Goal: Task Accomplishment & Management: Use online tool/utility

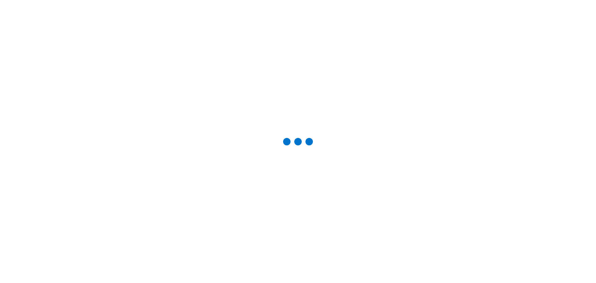
click at [40, 69] on div at bounding box center [298, 141] width 576 height 263
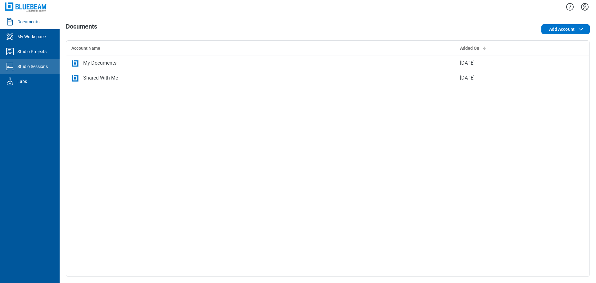
click at [9, 61] on link "Studio Sessions" at bounding box center [30, 66] width 60 height 15
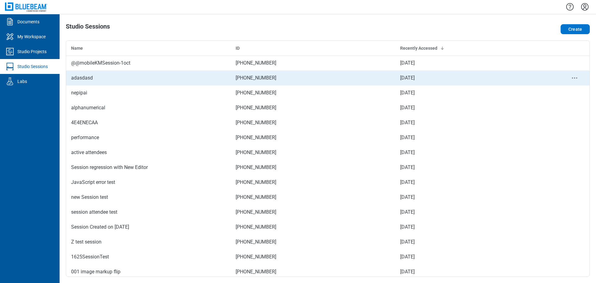
click at [183, 81] on div "adasdasd" at bounding box center [148, 77] width 155 height 7
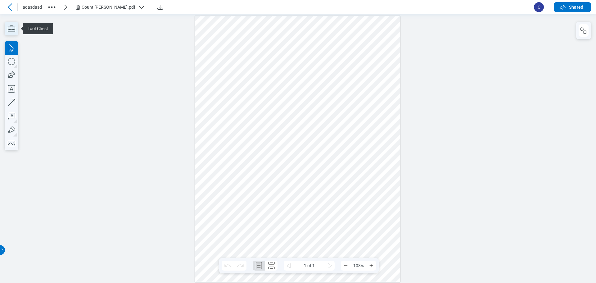
click at [15, 33] on icon "button" at bounding box center [12, 29] width 14 height 14
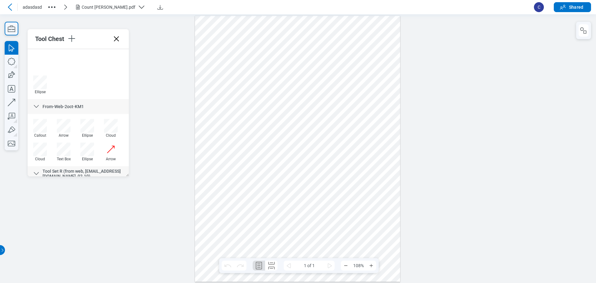
scroll to position [583, 0]
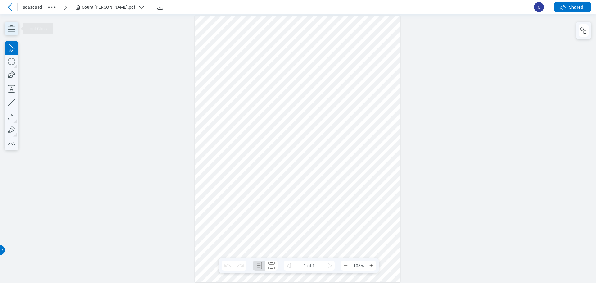
click at [11, 34] on icon "button" at bounding box center [12, 29] width 14 height 14
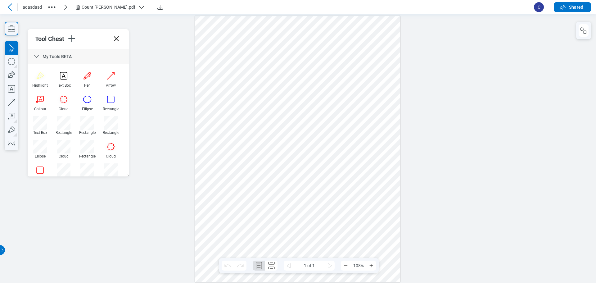
drag, startPoint x: 38, startPoint y: 57, endPoint x: 39, endPoint y: 61, distance: 4.5
click at [38, 57] on icon at bounding box center [36, 56] width 7 height 7
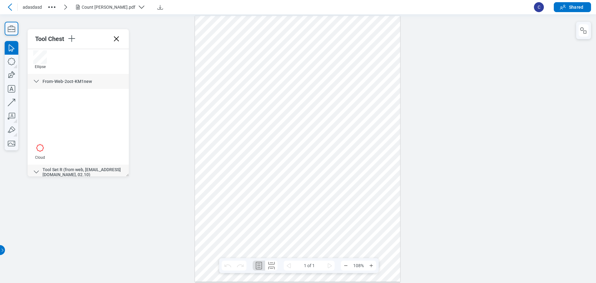
scroll to position [435, 0]
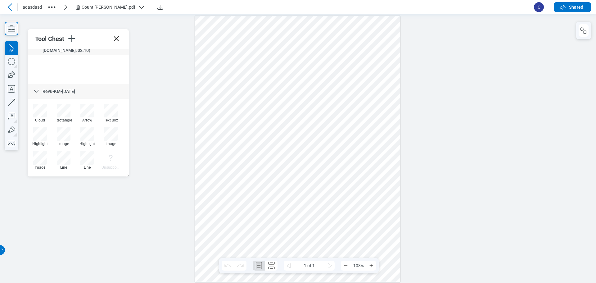
click at [36, 94] on icon at bounding box center [36, 91] width 7 height 7
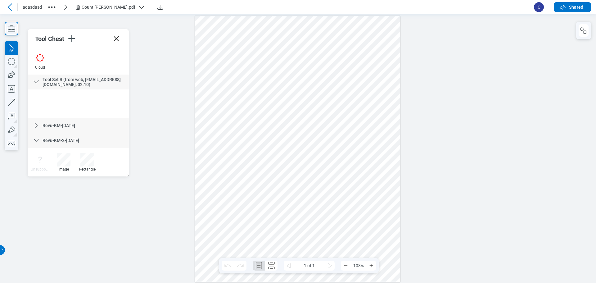
click at [38, 140] on icon at bounding box center [36, 140] width 7 height 7
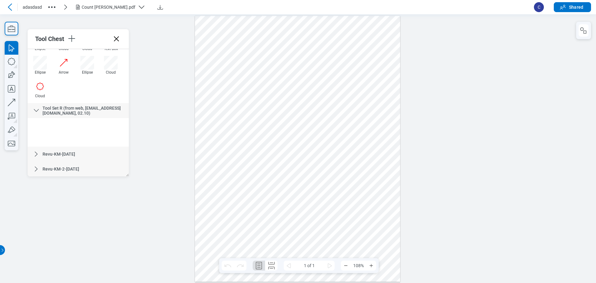
click at [37, 153] on icon at bounding box center [36, 153] width 7 height 7
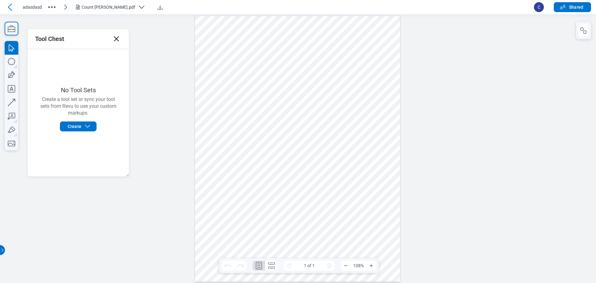
scroll to position [0, 0]
click at [11, 25] on icon "button" at bounding box center [12, 29] width 14 height 14
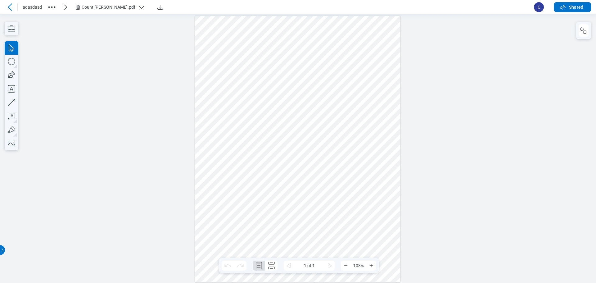
drag, startPoint x: 393, startPoint y: 93, endPoint x: 214, endPoint y: 27, distance: 191.7
click at [394, 91] on div at bounding box center [298, 149] width 206 height 266
click at [15, 27] on icon "button" at bounding box center [12, 29] width 14 height 14
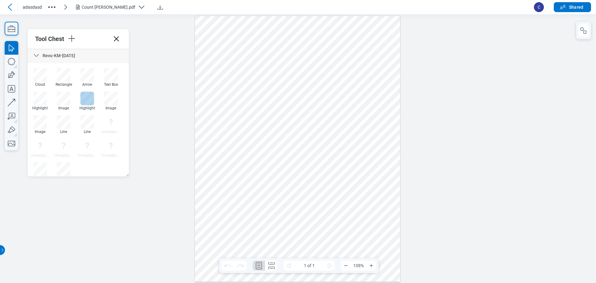
scroll to position [495, 0]
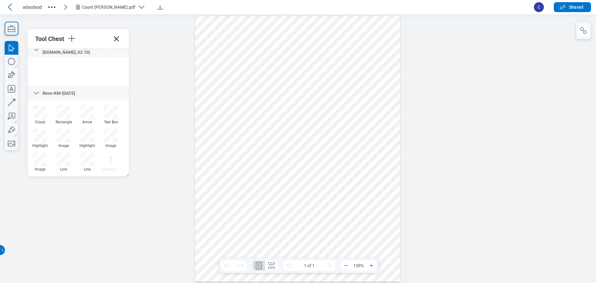
click at [36, 94] on icon at bounding box center [36, 93] width 5 height 3
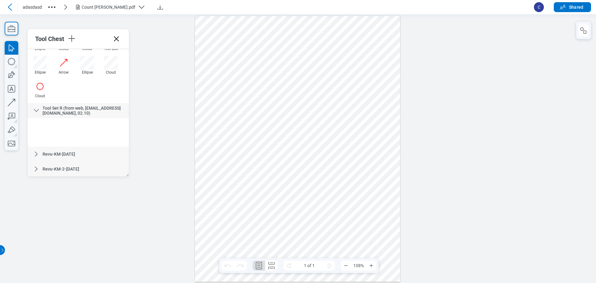
click at [33, 108] on icon at bounding box center [36, 110] width 7 height 7
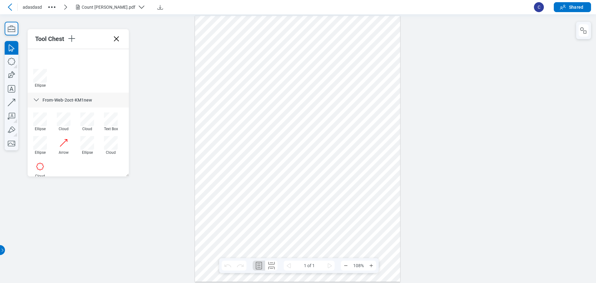
scroll to position [281, 0]
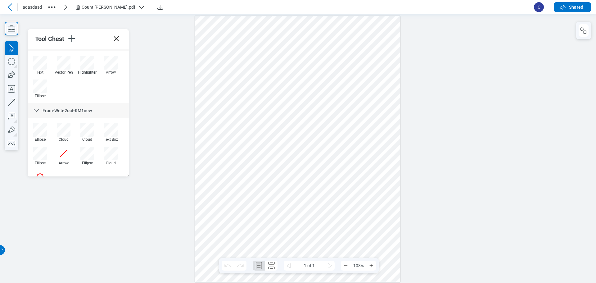
click at [36, 106] on div "From-Web-2oct-KM1new" at bounding box center [78, 110] width 101 height 15
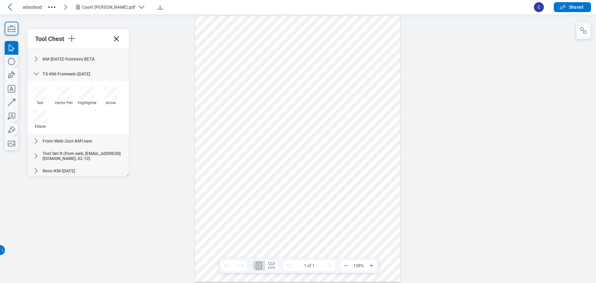
scroll to position [174, 0]
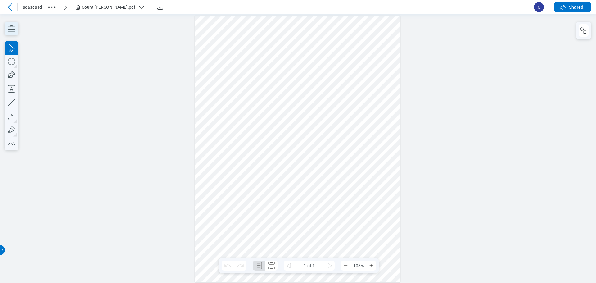
click at [11, 27] on icon "button" at bounding box center [12, 29] width 14 height 14
click at [14, 33] on icon "button" at bounding box center [12, 29] width 14 height 14
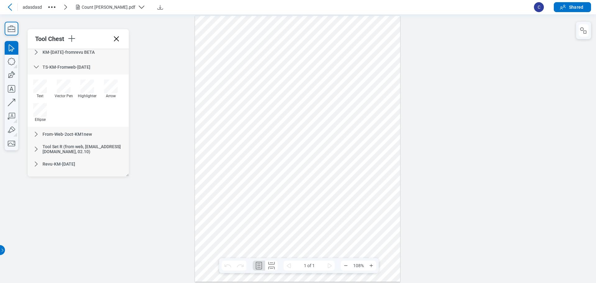
scroll to position [268, 0]
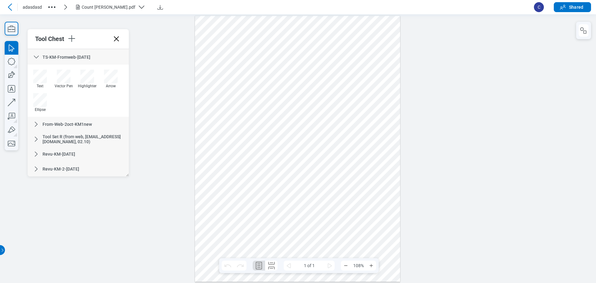
click at [38, 170] on icon at bounding box center [36, 168] width 7 height 7
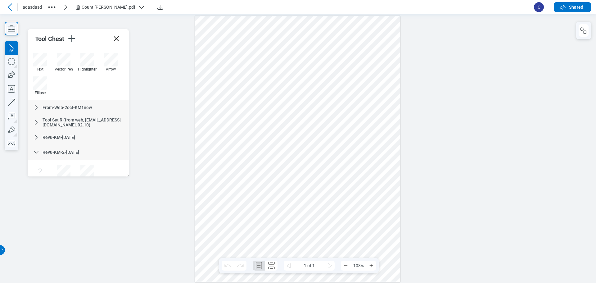
scroll to position [296, 0]
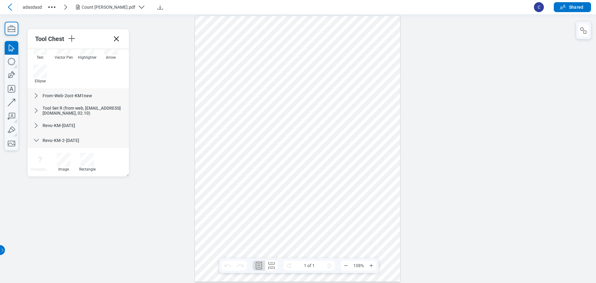
click at [40, 127] on div "Revu-KM-[DATE]" at bounding box center [78, 125] width 101 height 15
click at [38, 143] on icon at bounding box center [36, 140] width 7 height 7
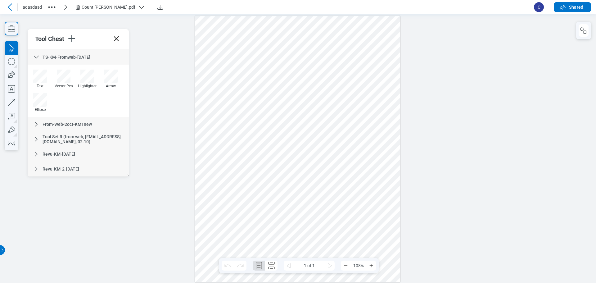
click at [36, 155] on icon at bounding box center [36, 153] width 7 height 7
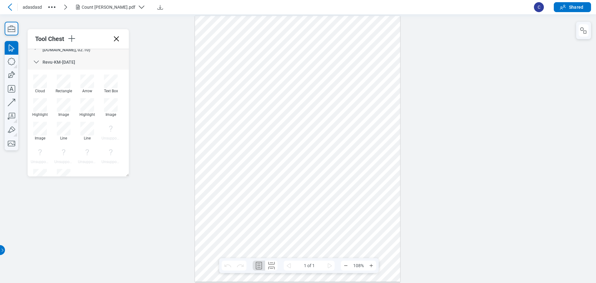
scroll to position [0, 0]
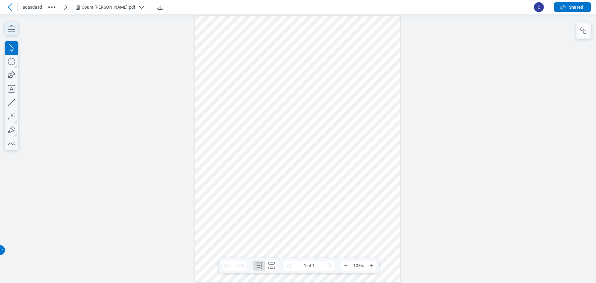
click at [14, 27] on icon "button" at bounding box center [12, 29] width 14 height 14
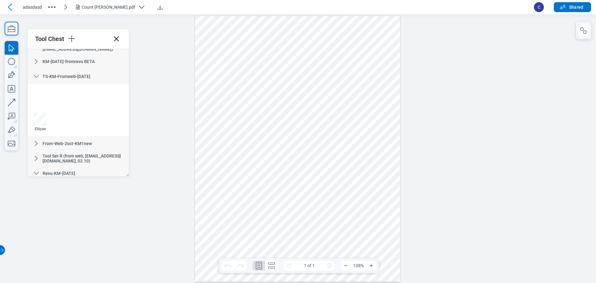
scroll to position [434, 0]
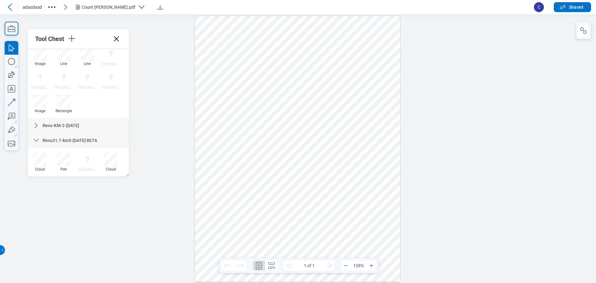
click at [39, 140] on icon at bounding box center [36, 140] width 7 height 7
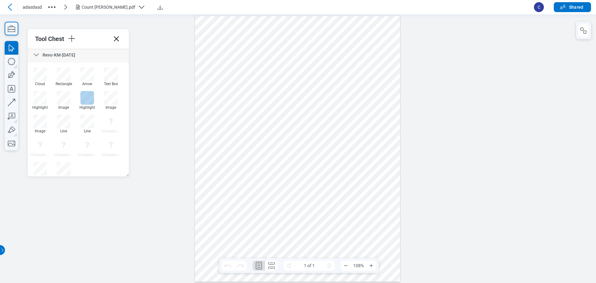
scroll to position [405, 0]
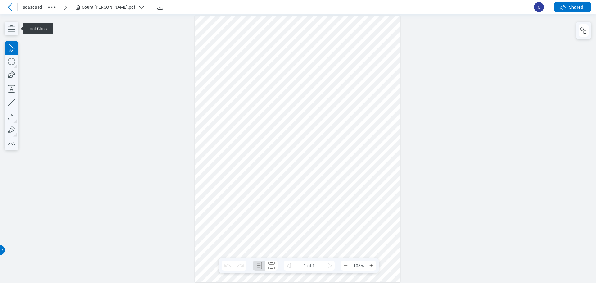
click at [323, 167] on div at bounding box center [298, 149] width 206 height 266
click at [337, 200] on div at bounding box center [298, 149] width 206 height 266
click at [319, 174] on div at bounding box center [298, 149] width 206 height 266
click at [307, 133] on div at bounding box center [298, 149] width 206 height 266
click at [315, 140] on div at bounding box center [298, 149] width 206 height 266
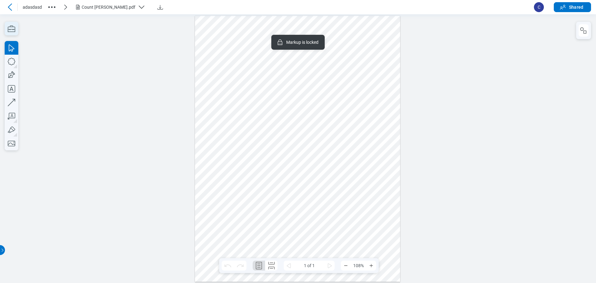
click at [15, 30] on icon "button" at bounding box center [11, 28] width 7 height 7
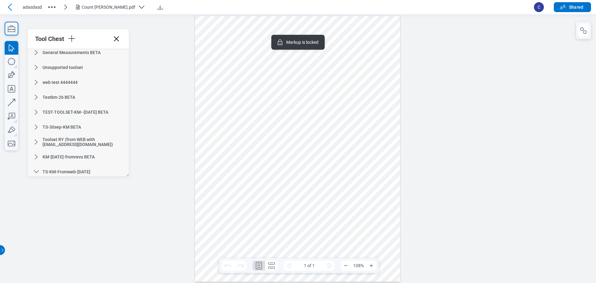
scroll to position [310, 0]
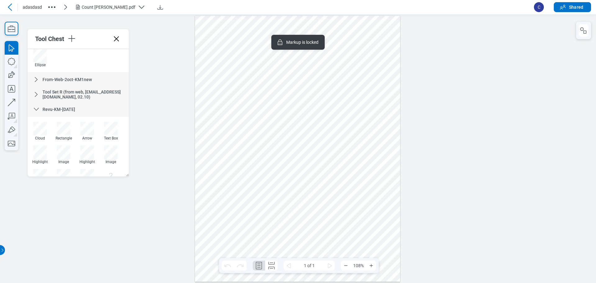
drag, startPoint x: 39, startPoint y: 107, endPoint x: 22, endPoint y: 79, distance: 32.9
click at [39, 107] on icon at bounding box center [36, 109] width 7 height 7
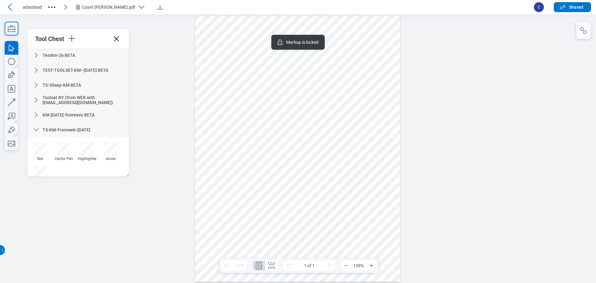
scroll to position [189, 0]
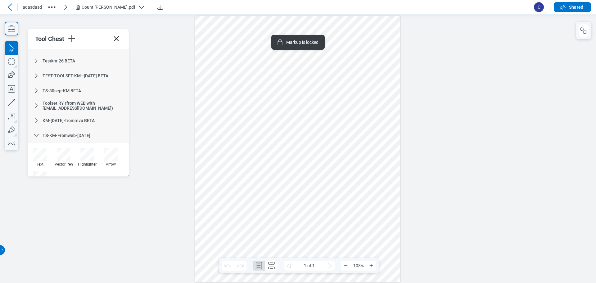
click at [35, 138] on icon at bounding box center [36, 135] width 7 height 7
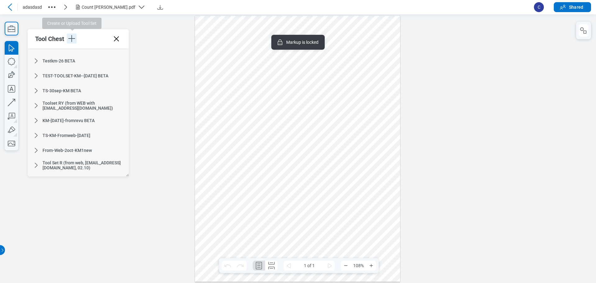
drag, startPoint x: 72, startPoint y: 42, endPoint x: 79, endPoint y: 51, distance: 11.4
click at [72, 42] on icon "button" at bounding box center [72, 39] width 10 height 10
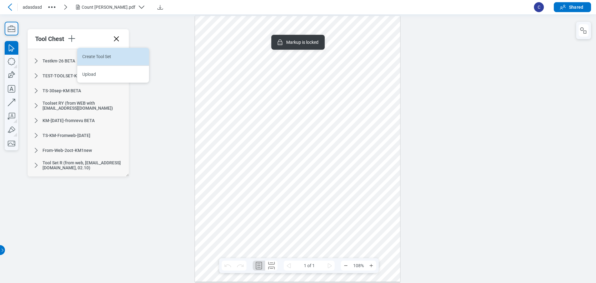
click at [84, 54] on li "Create Tool Set" at bounding box center [113, 56] width 72 height 17
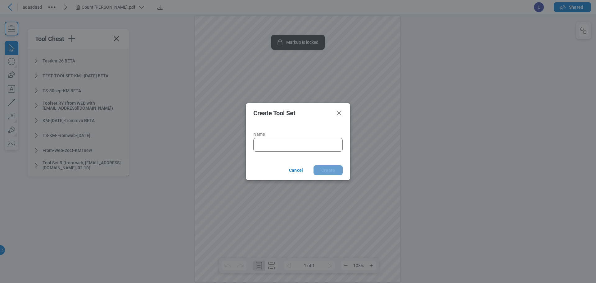
click at [288, 150] on div at bounding box center [297, 145] width 89 height 14
click at [273, 142] on input "Name" at bounding box center [299, 144] width 81 height 7
click at [300, 139] on div "********" at bounding box center [297, 145] width 89 height 14
click at [297, 141] on input "********" at bounding box center [295, 144] width 73 height 7
type input "**********"
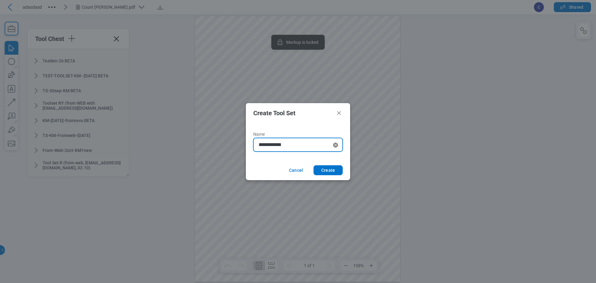
click button "Create" at bounding box center [328, 170] width 29 height 10
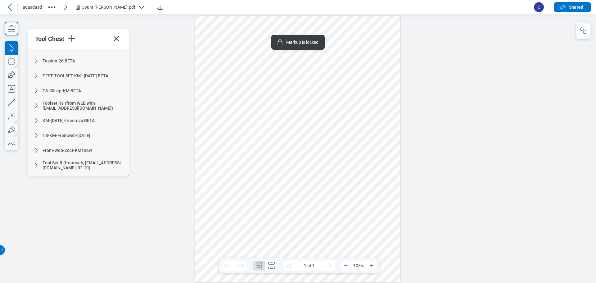
scroll to position [230, 0]
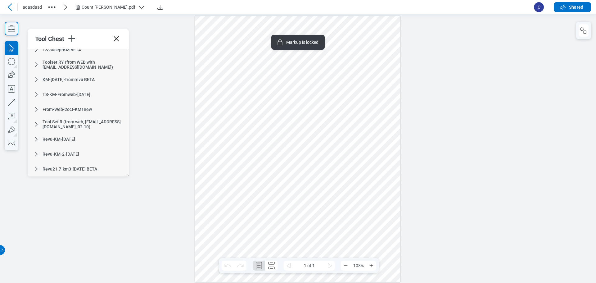
click at [290, 222] on div at bounding box center [298, 149] width 206 height 266
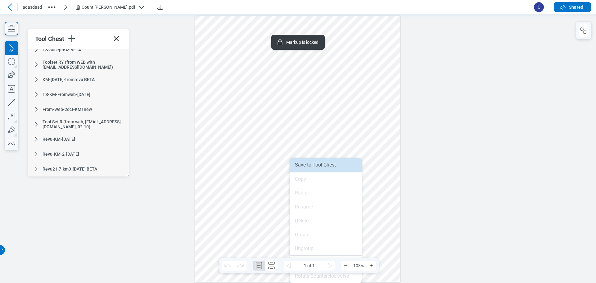
drag, startPoint x: 315, startPoint y: 164, endPoint x: 366, endPoint y: 154, distance: 51.8
click at [315, 164] on li "Save to Tool Chest" at bounding box center [326, 165] width 72 height 14
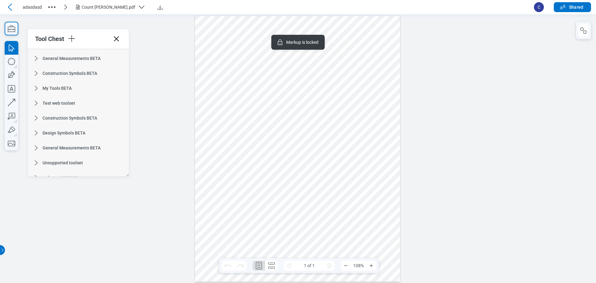
scroll to position [0, 0]
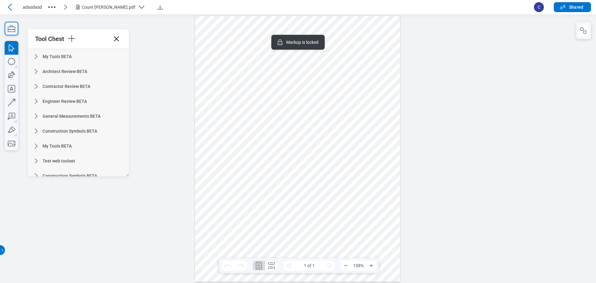
click at [38, 58] on icon at bounding box center [36, 56] width 7 height 7
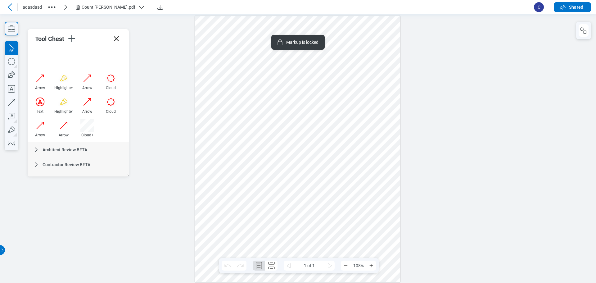
scroll to position [217, 0]
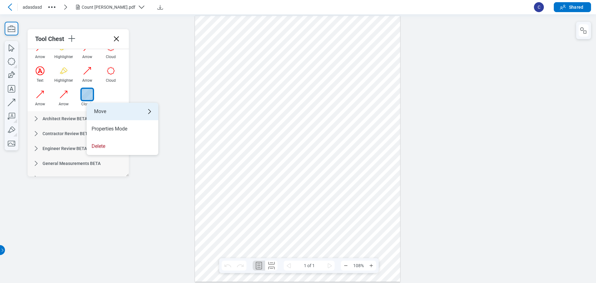
click at [103, 107] on div "Move" at bounding box center [123, 111] width 72 height 17
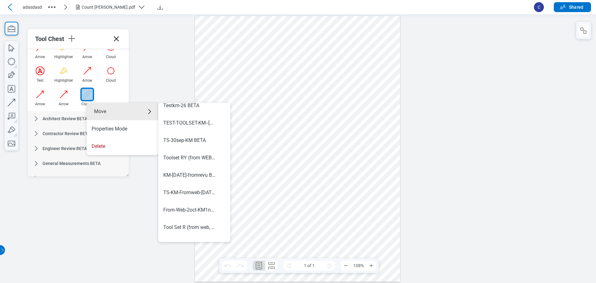
scroll to position [296, 0]
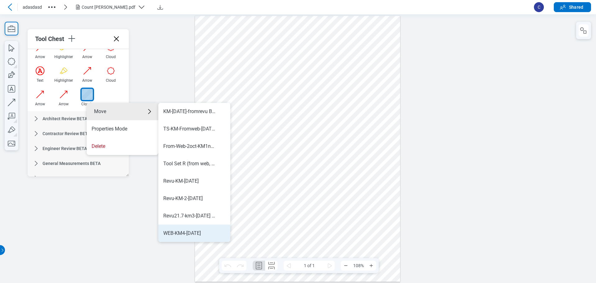
click at [203, 234] on div "WEB-KM4-[DATE]" at bounding box center [194, 233] width 62 height 7
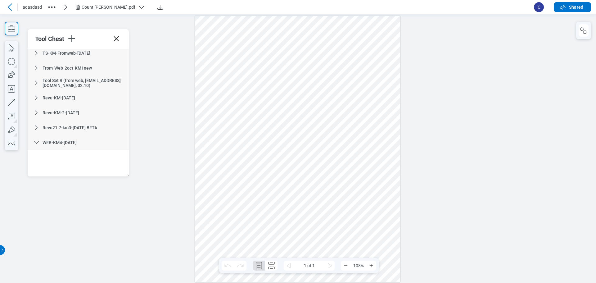
scroll to position [538, 0]
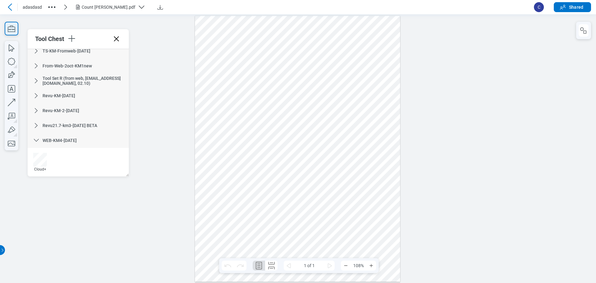
click at [11, 35] on icon "button" at bounding box center [12, 29] width 14 height 14
